Goal: Task Accomplishment & Management: Manage account settings

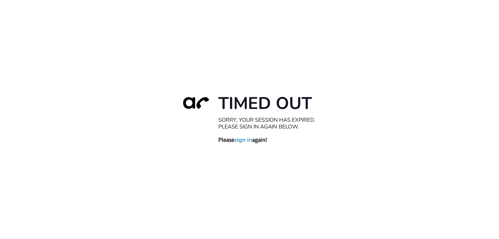
click at [245, 139] on link "sign in" at bounding box center [243, 139] width 18 height 7
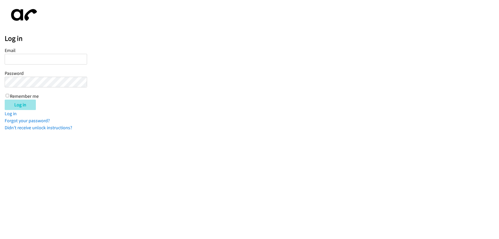
type input "wmatias@lendingpoint.com"
click at [26, 104] on input "Log in" at bounding box center [20, 105] width 31 height 10
